Goal: Task Accomplishment & Management: Use online tool/utility

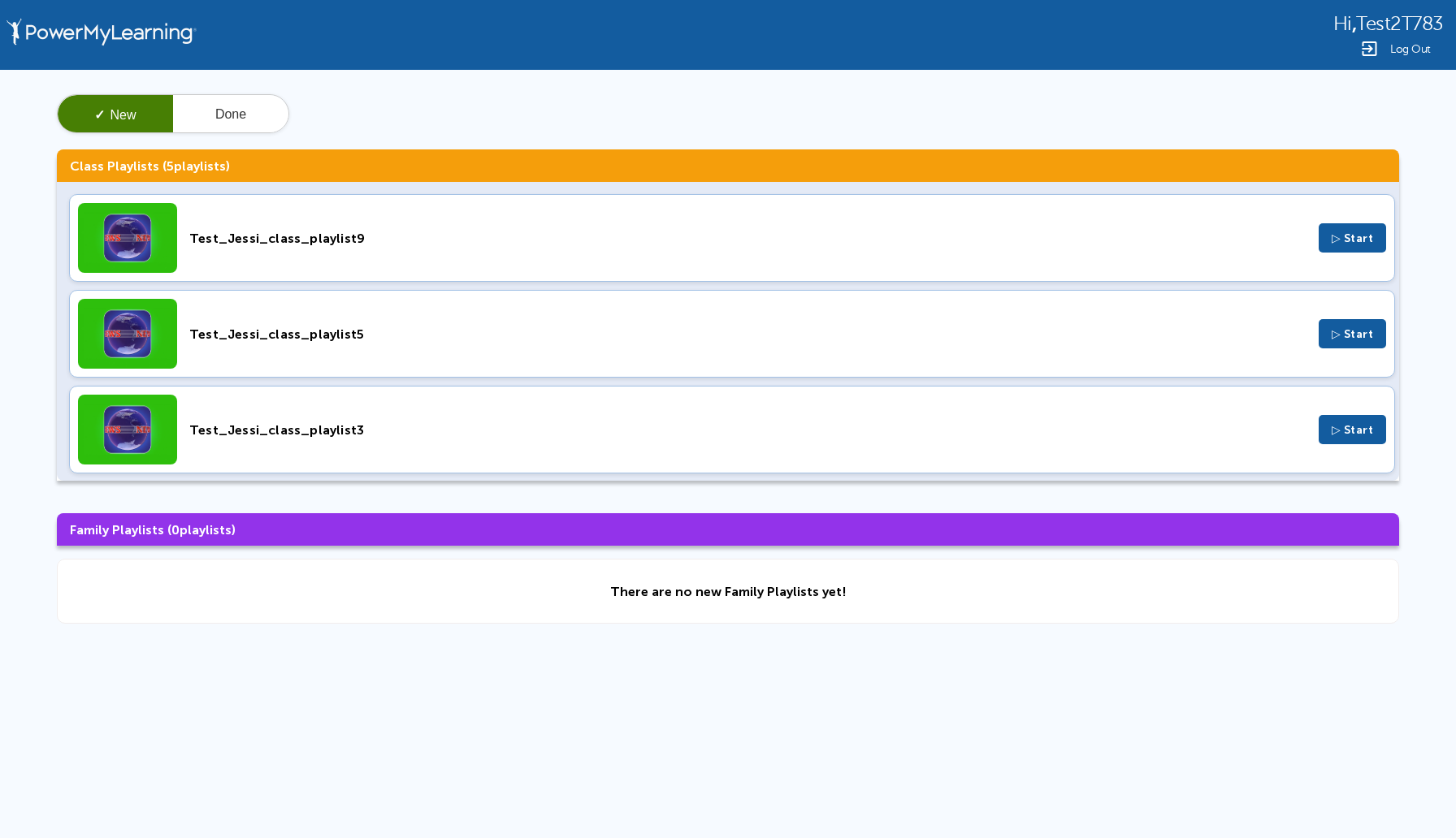
click at [128, 108] on button "✓ New" at bounding box center [115, 114] width 115 height 39
click at [1372, 233] on span "▷ Start" at bounding box center [1352, 238] width 43 height 14
click at [254, 112] on button "Done" at bounding box center [230, 114] width 115 height 39
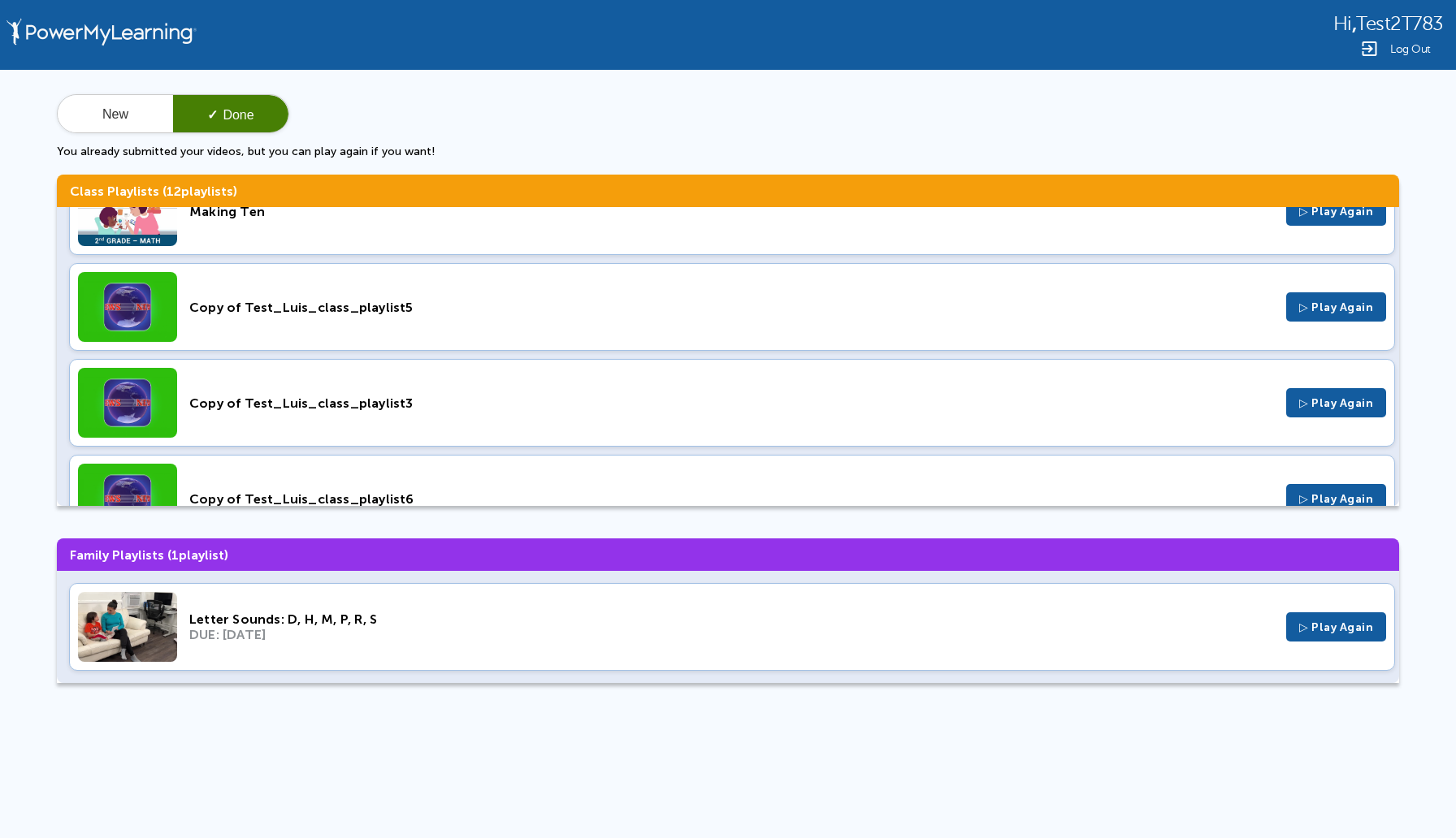
scroll to position [867, 0]
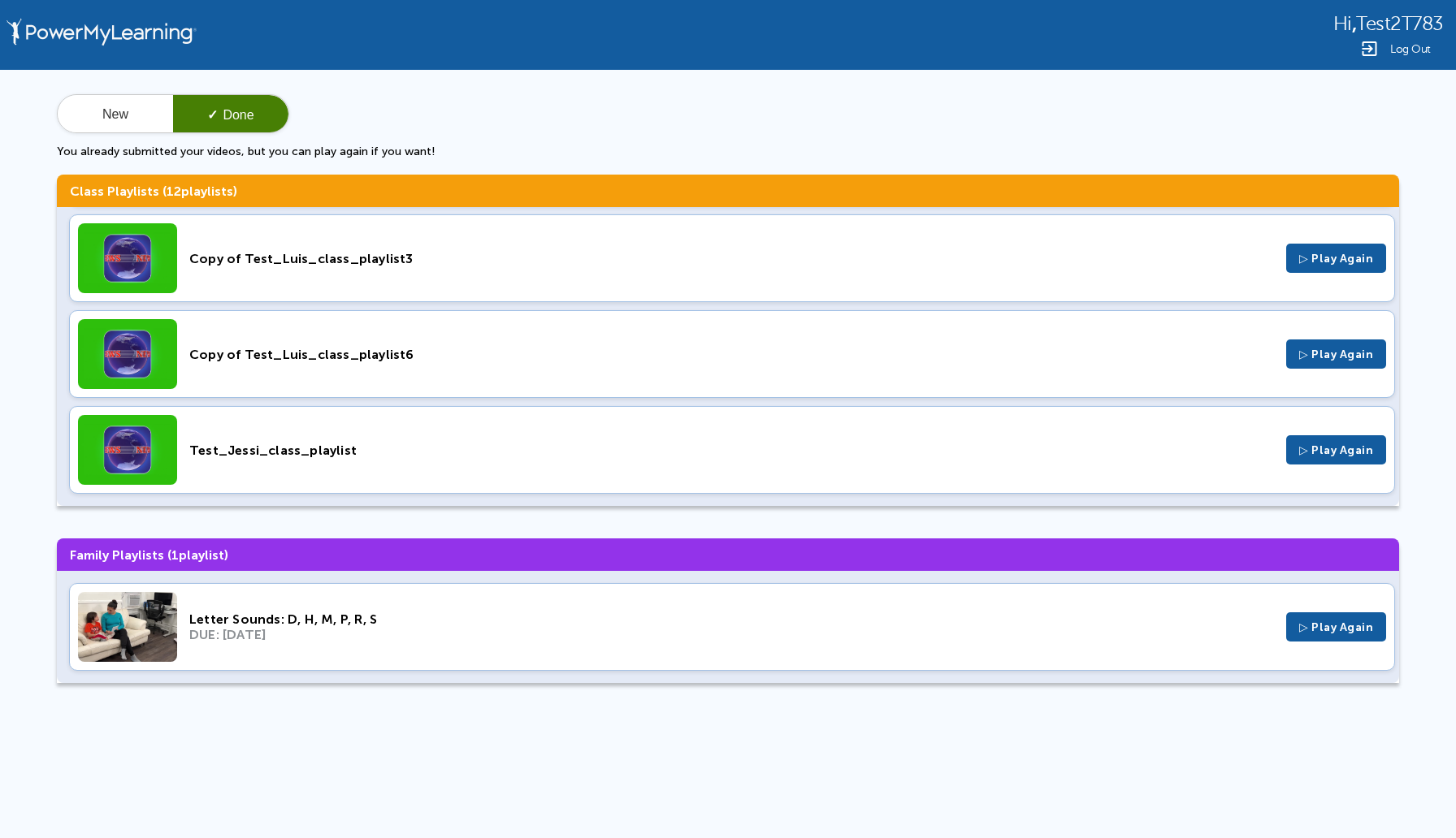
click at [271, 446] on div "Test_Jessi_class_playlist" at bounding box center [732, 450] width 1085 height 15
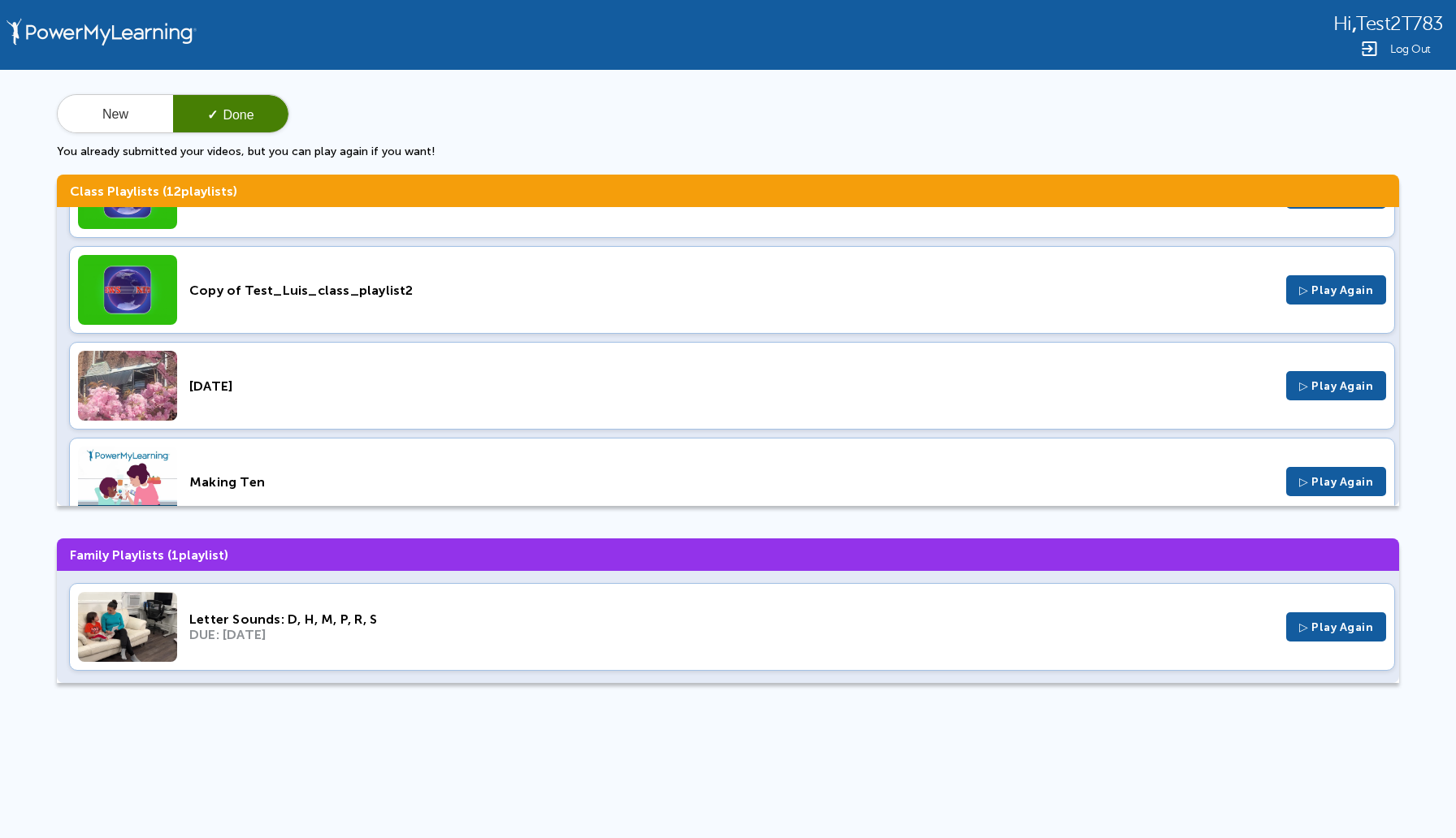
scroll to position [0, 0]
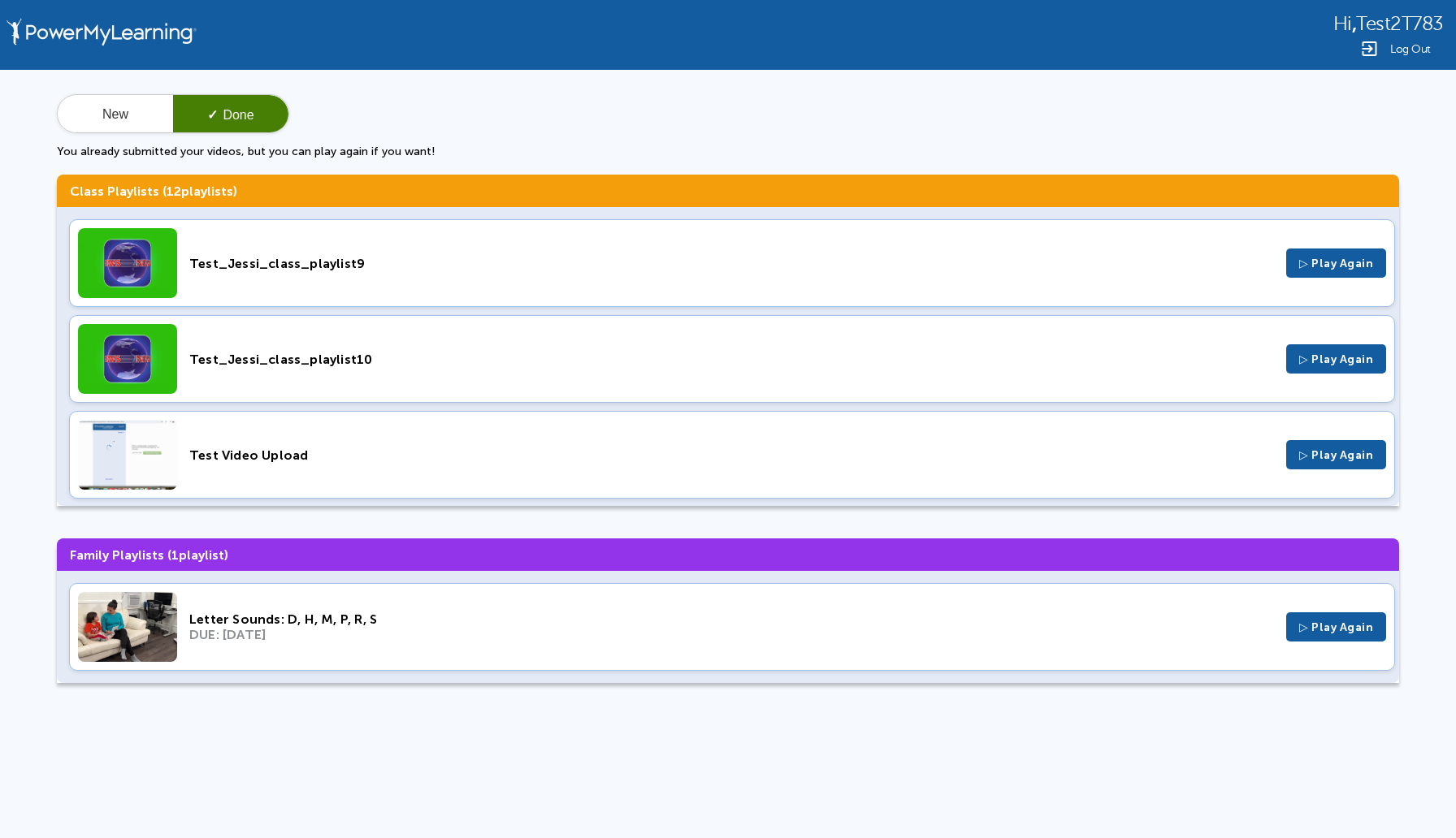
click at [276, 260] on div "Test_Jessi_class_playlist9" at bounding box center [732, 263] width 1085 height 15
click at [1308, 271] on button "▷ Play Again" at bounding box center [1335, 262] width 100 height 29
click at [1362, 260] on span "▷ Play Again" at bounding box center [1335, 264] width 74 height 14
click at [1375, 260] on button "▷ Play Again" at bounding box center [1335, 262] width 100 height 29
click at [123, 122] on button "New" at bounding box center [115, 114] width 115 height 39
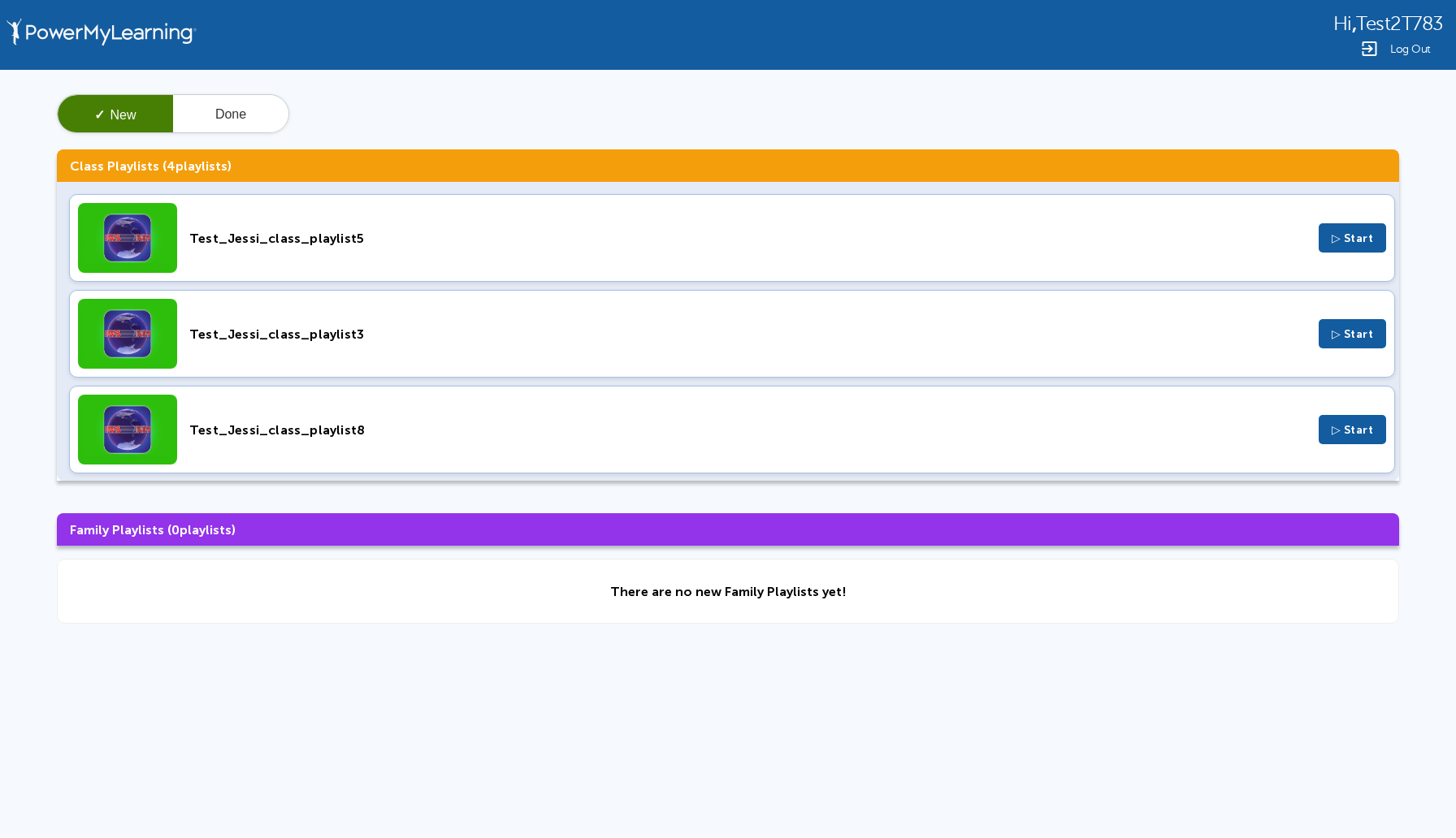
click at [317, 242] on div "Test_Jessi_class_playlist5" at bounding box center [748, 237] width 1117 height 15
click at [253, 110] on button "Done" at bounding box center [230, 114] width 115 height 39
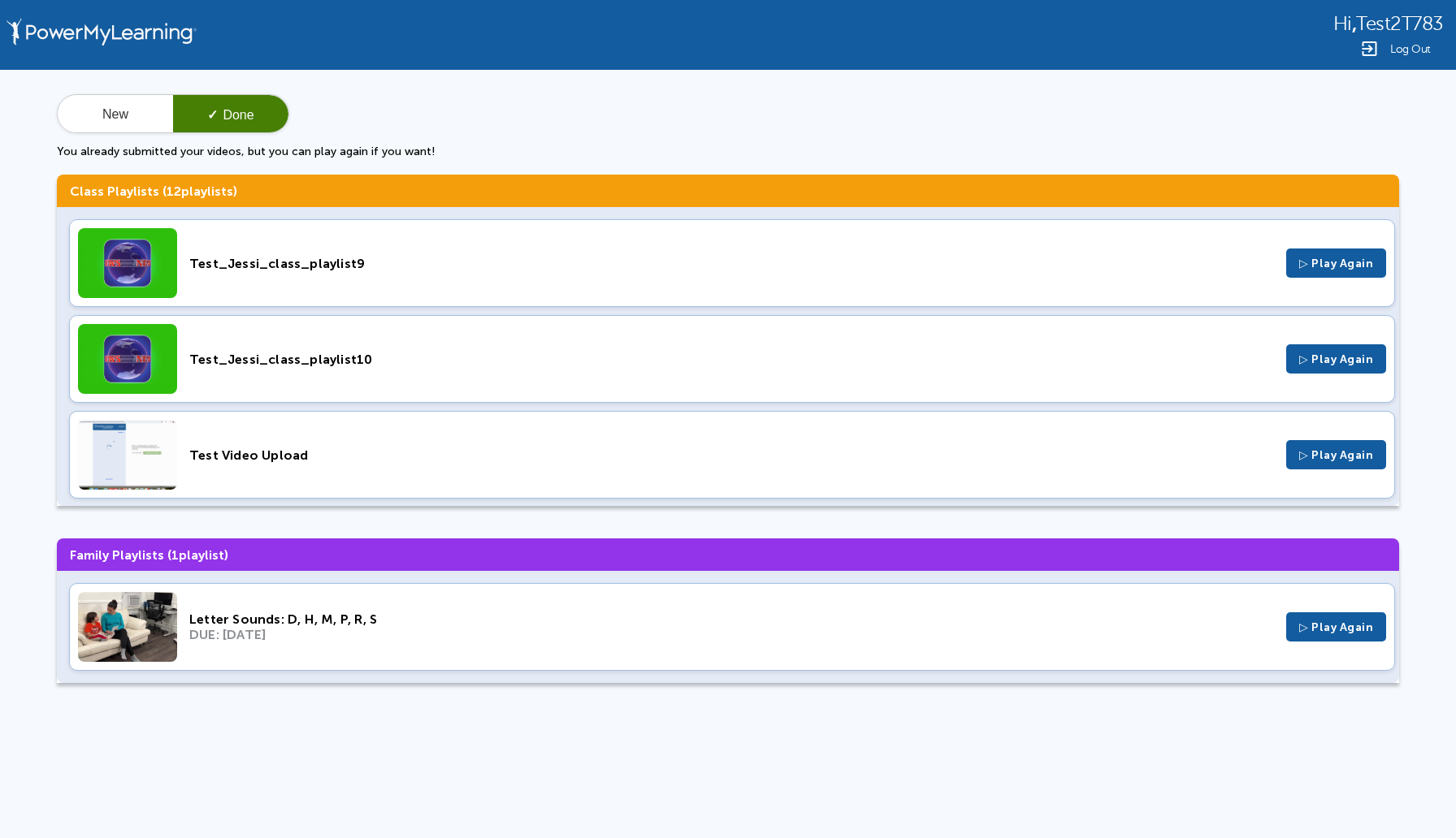
click at [293, 261] on div "Test_Jessi_class_playlist9" at bounding box center [732, 263] width 1085 height 15
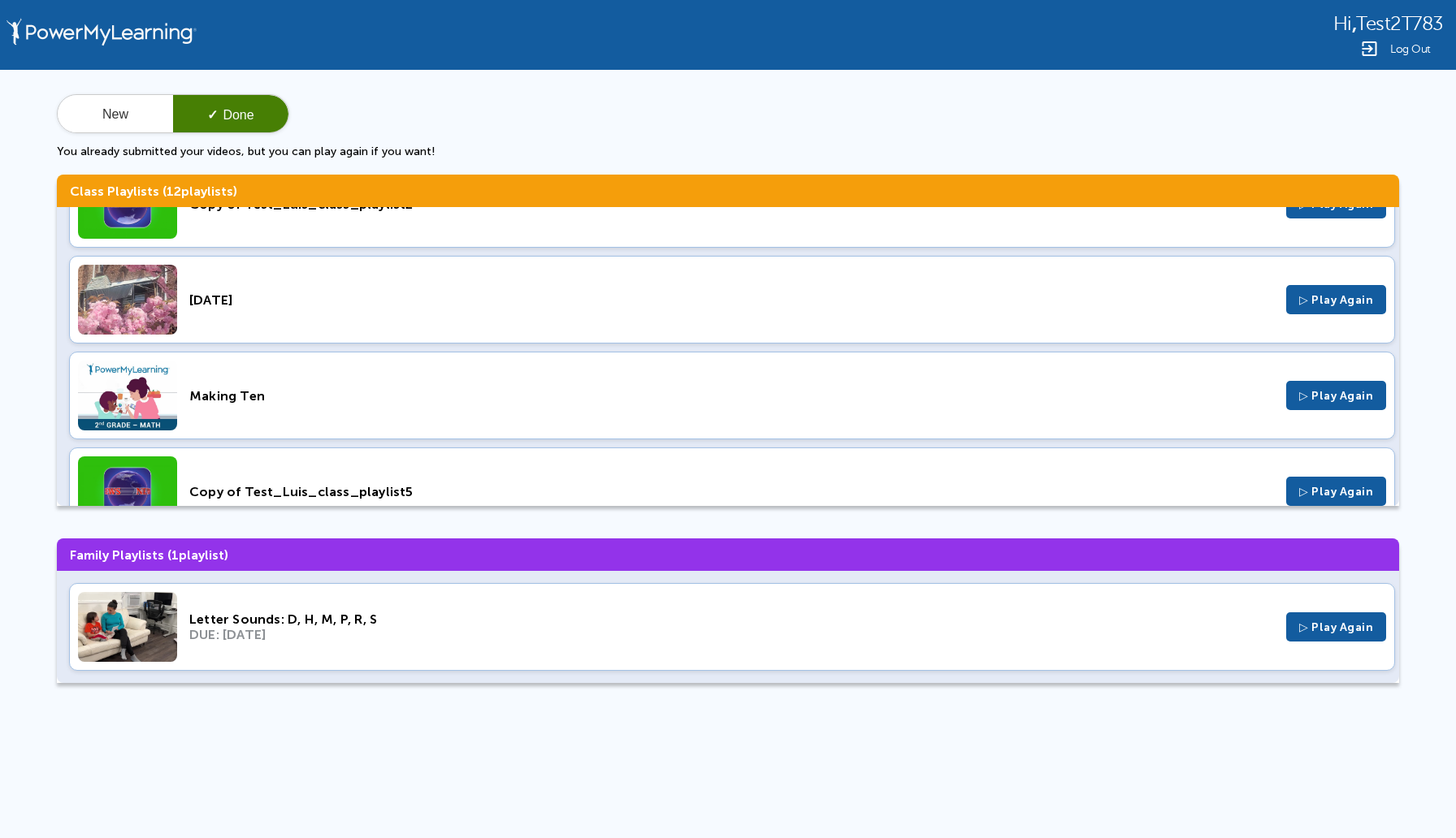
scroll to position [511, 0]
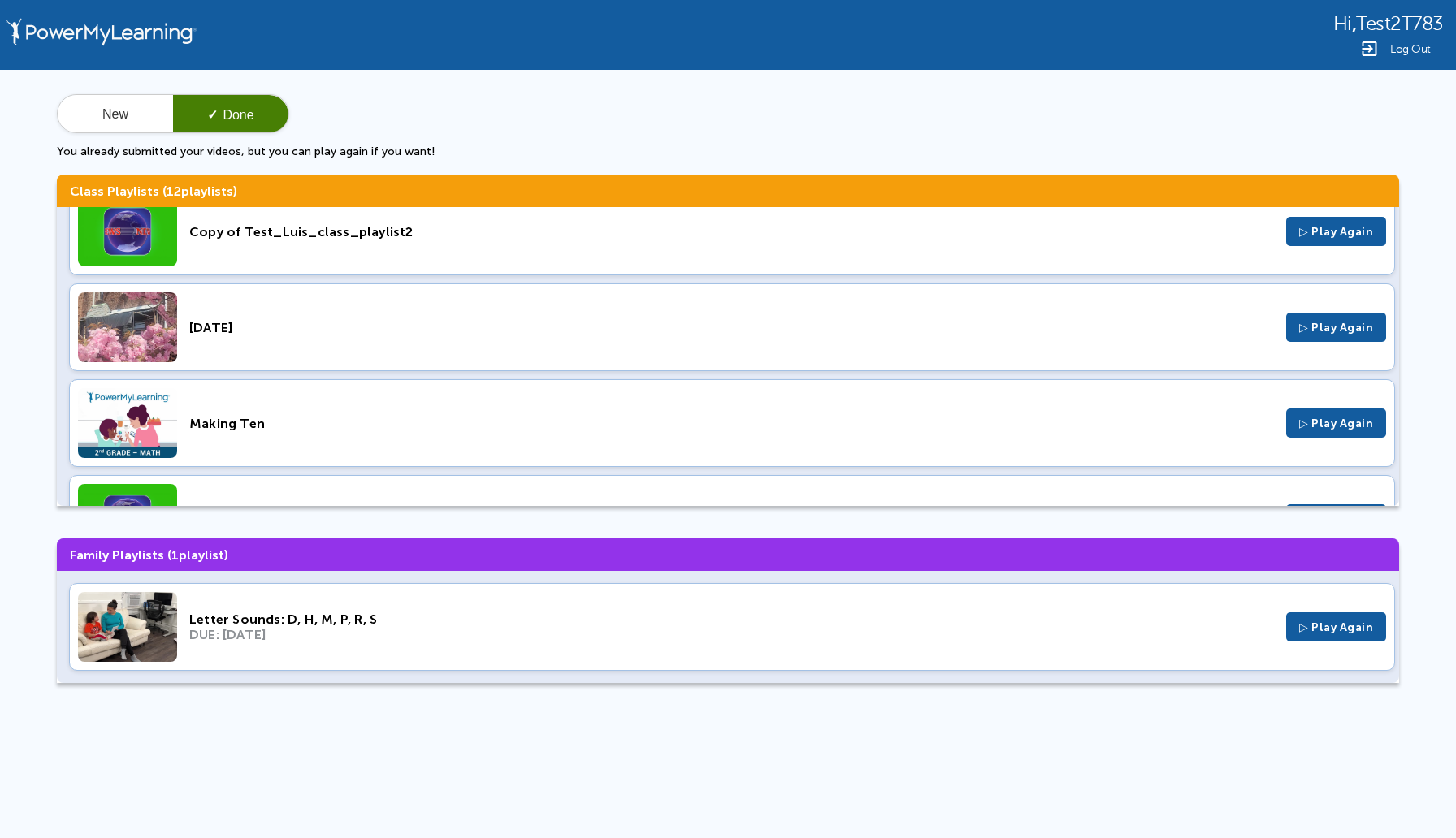
click at [1328, 329] on span "▷ Play Again" at bounding box center [1335, 328] width 74 height 14
